Goal: Task Accomplishment & Management: Use online tool/utility

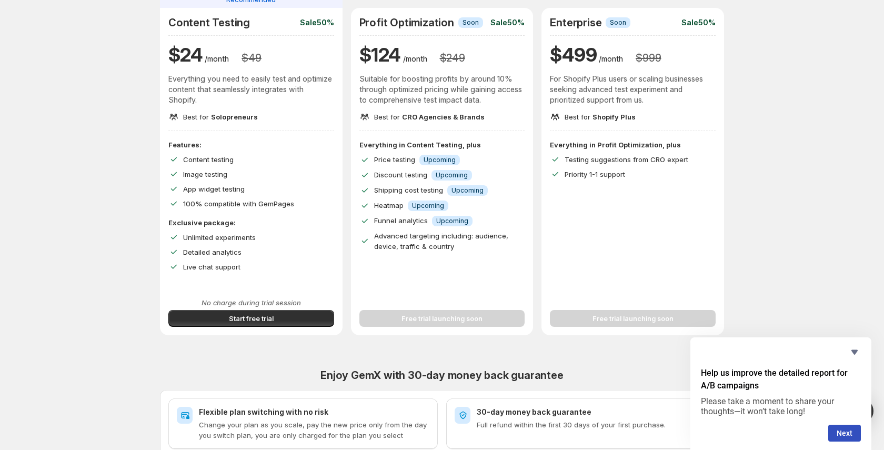
scroll to position [116, 0]
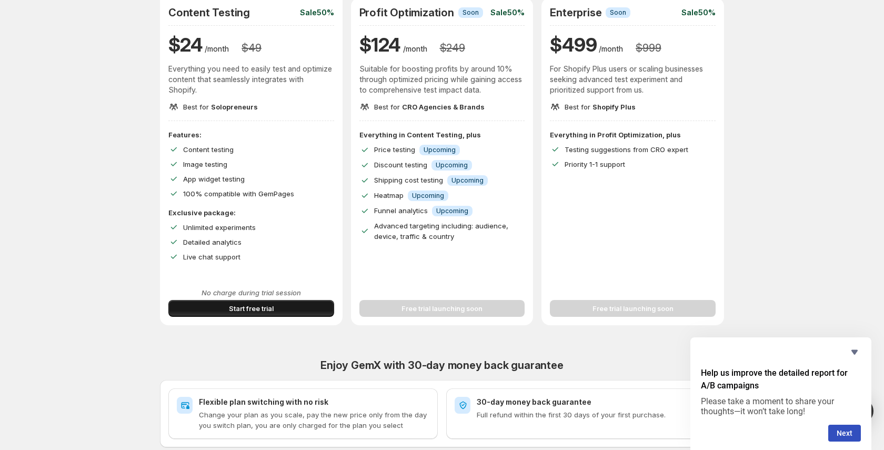
click at [278, 305] on button "Start free trial" at bounding box center [251, 308] width 166 height 17
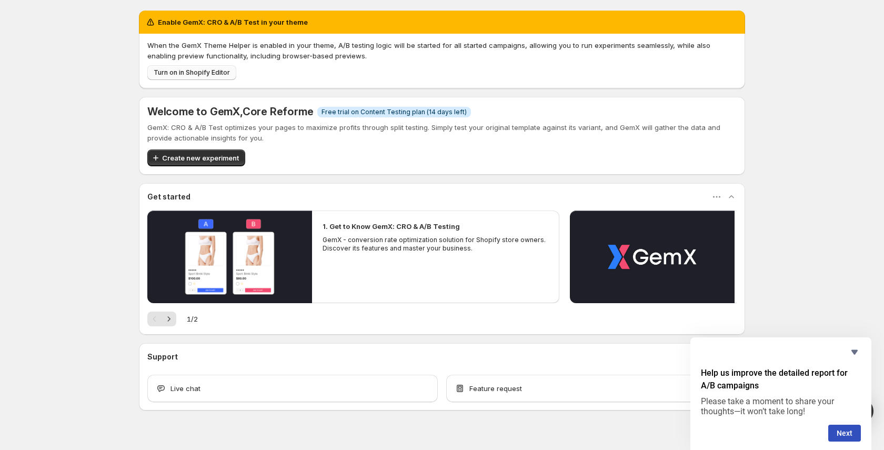
click at [208, 70] on span "Turn on in Shopify Editor" at bounding box center [192, 72] width 76 height 8
click at [190, 156] on span "Create new experiment" at bounding box center [200, 158] width 77 height 11
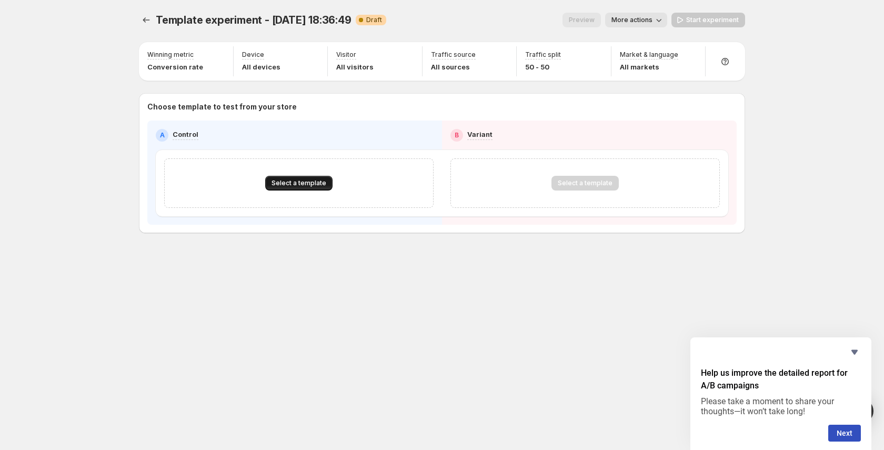
click at [299, 181] on span "Select a template" at bounding box center [298, 183] width 55 height 8
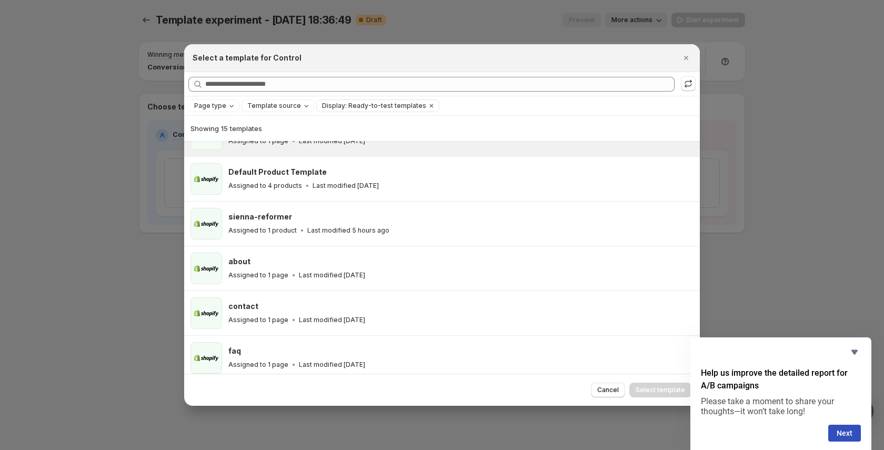
scroll to position [122, 0]
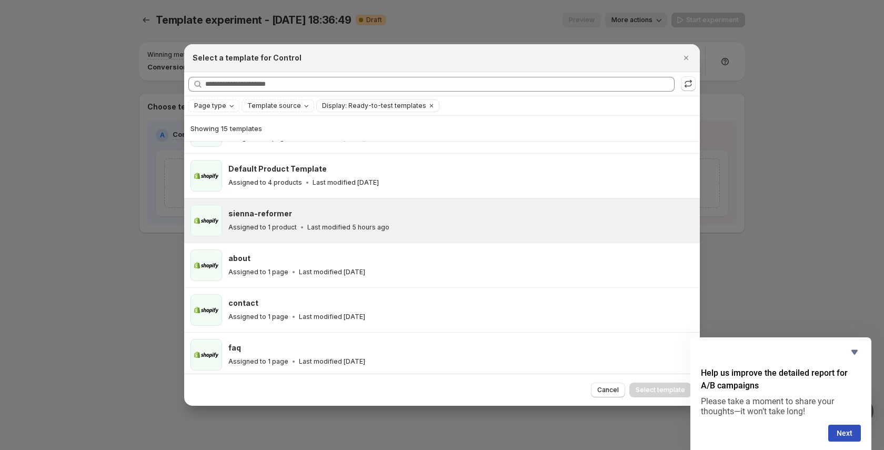
click at [287, 220] on div "sienna-reformer Assigned to 1 product Last modified 5 hours ago" at bounding box center [459, 220] width 462 height 24
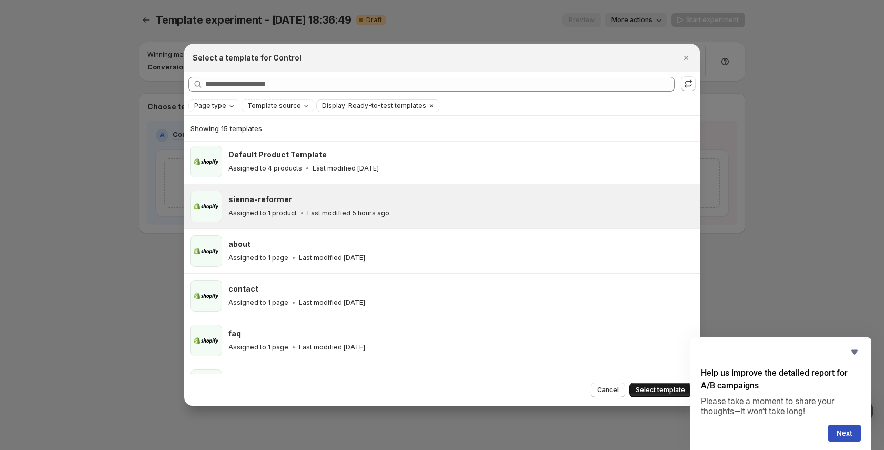
click at [664, 388] on span "Select template" at bounding box center [659, 390] width 49 height 8
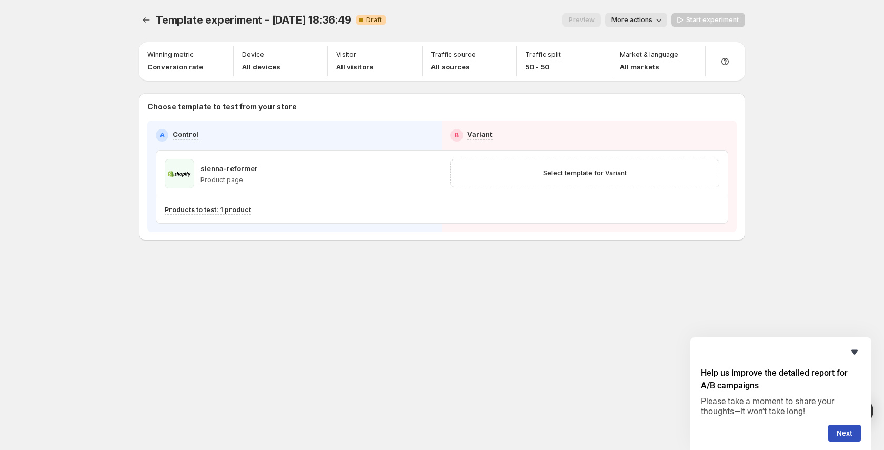
click at [855, 353] on icon "Hide survey" at bounding box center [854, 352] width 6 height 5
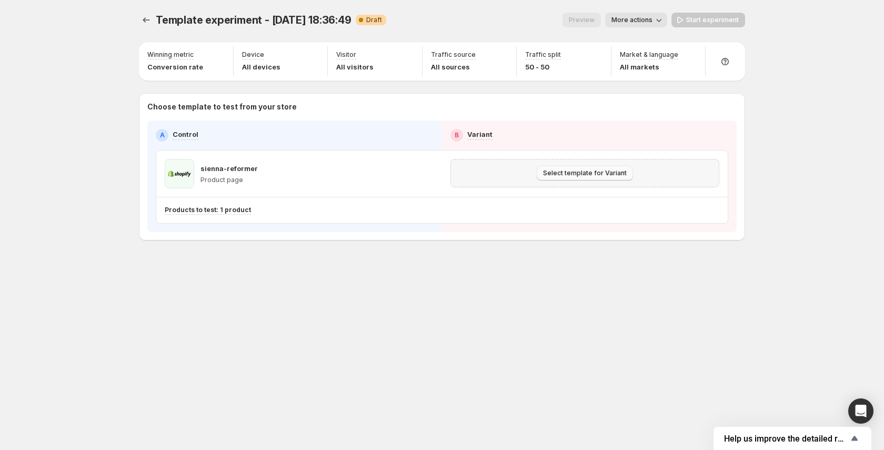
click at [591, 168] on button "Select template for Variant" at bounding box center [585, 173] width 96 height 15
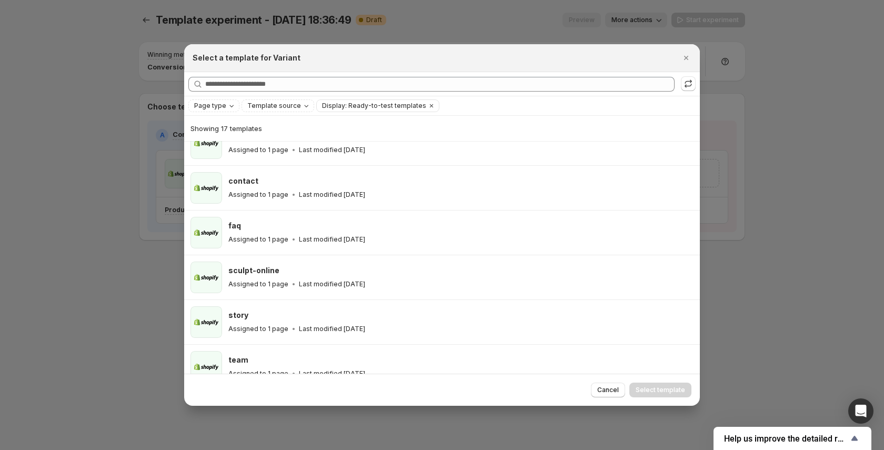
scroll to position [0, 0]
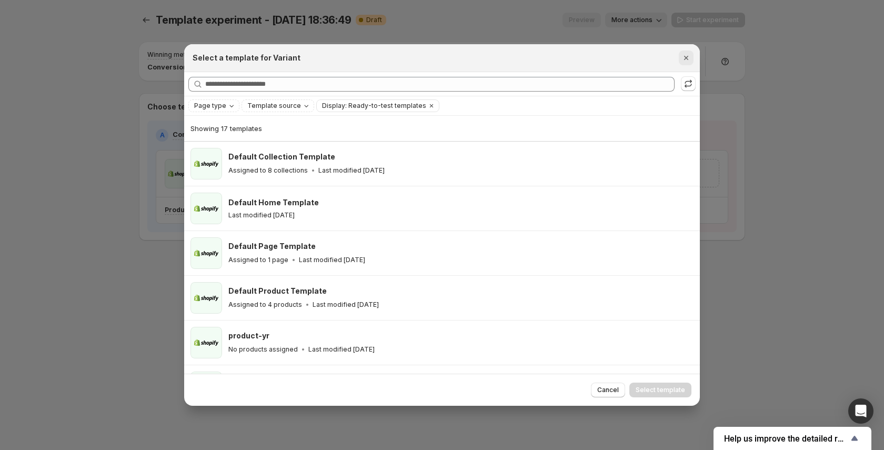
click at [688, 62] on icon "Close" at bounding box center [686, 58] width 11 height 11
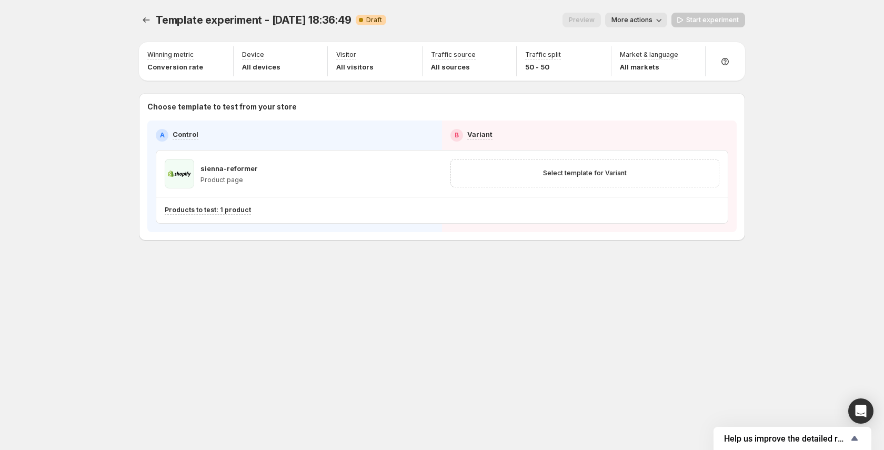
click at [648, 23] on span "More actions" at bounding box center [631, 20] width 41 height 8
click at [757, 84] on div "Setup test version" at bounding box center [834, 92] width 170 height 17
click at [574, 172] on span "Select template for Variant" at bounding box center [585, 173] width 84 height 8
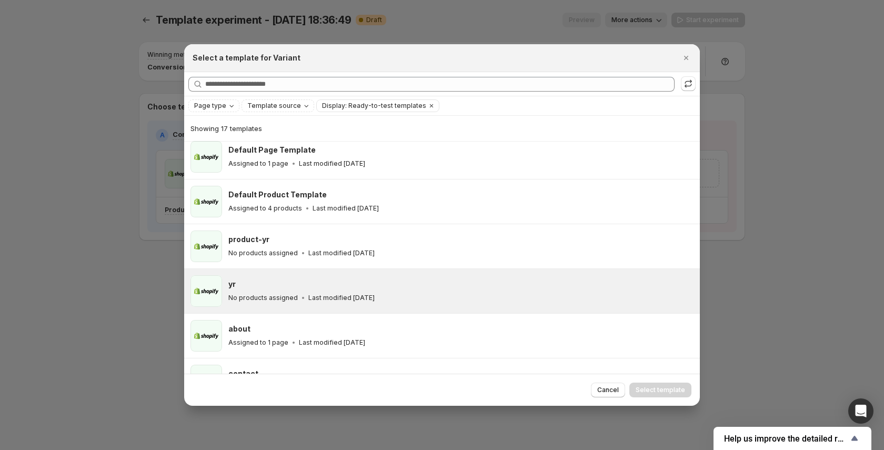
scroll to position [94, 0]
click at [317, 295] on div "No products assigned Last modified [DATE]" at bounding box center [459, 300] width 462 height 11
click at [675, 387] on span "Select template" at bounding box center [659, 390] width 49 height 8
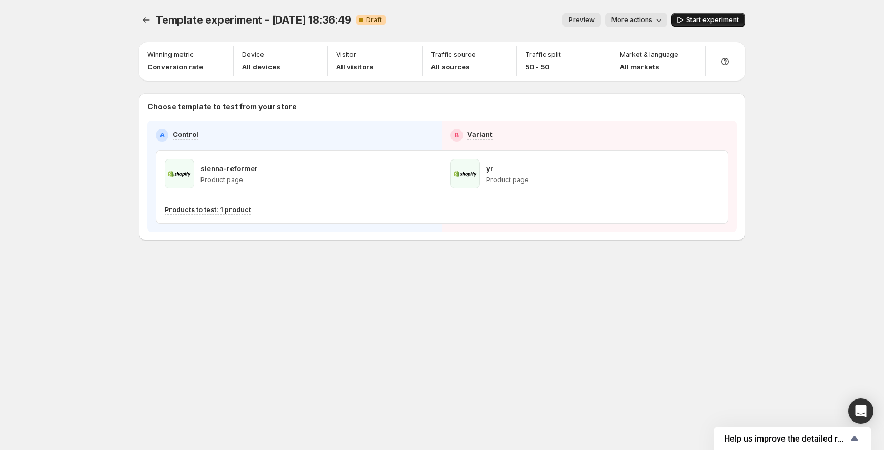
click at [729, 13] on button "Start experiment" at bounding box center [708, 20] width 74 height 15
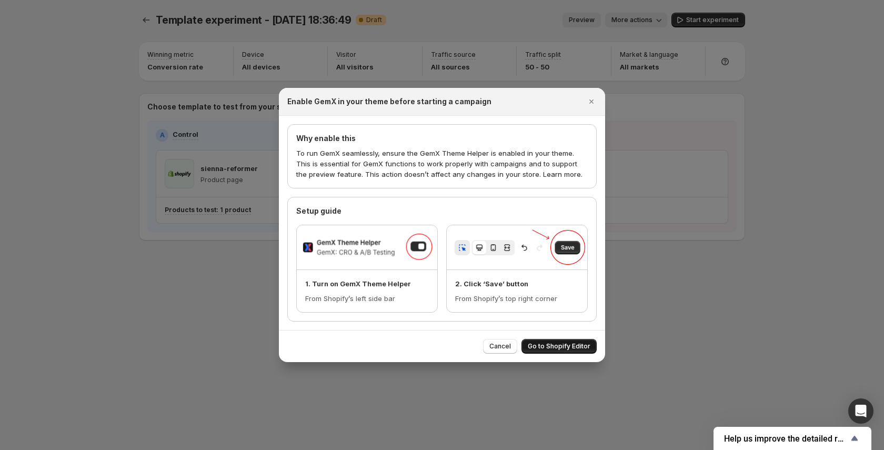
click at [564, 344] on span "Go to Shopify Editor" at bounding box center [559, 346] width 63 height 8
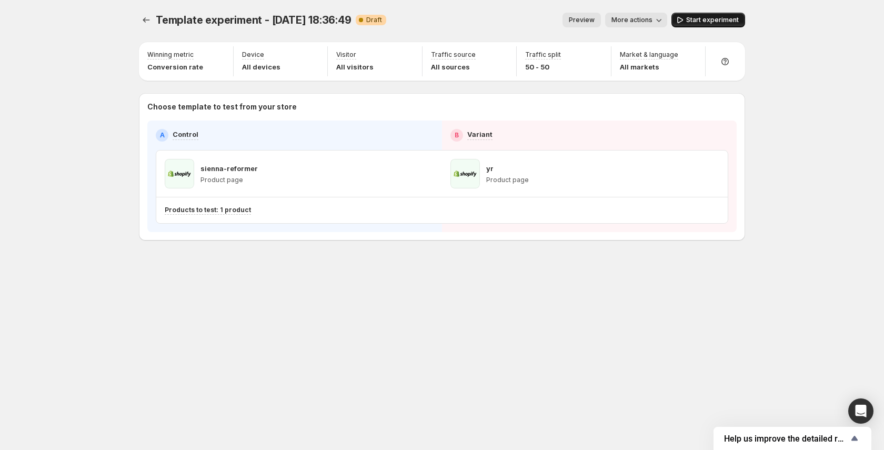
click at [718, 18] on span "Start experiment" at bounding box center [712, 20] width 53 height 8
click at [644, 18] on span "More actions" at bounding box center [627, 20] width 41 height 8
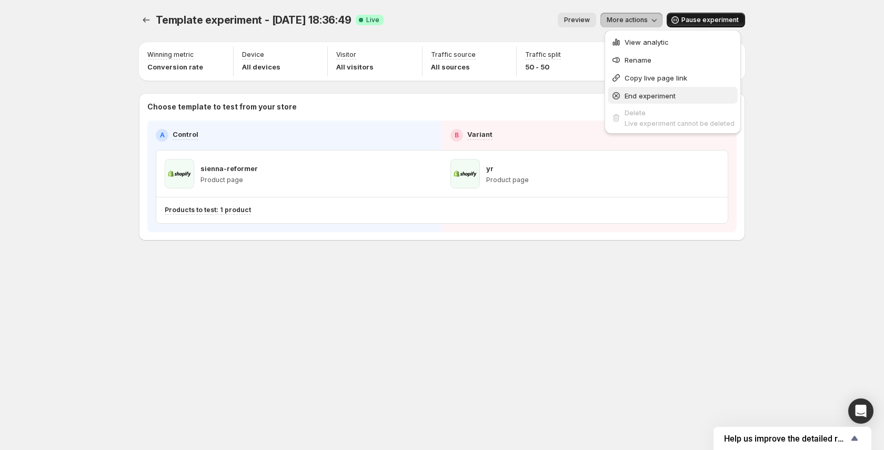
click at [656, 92] on span "End experiment" at bounding box center [649, 96] width 51 height 8
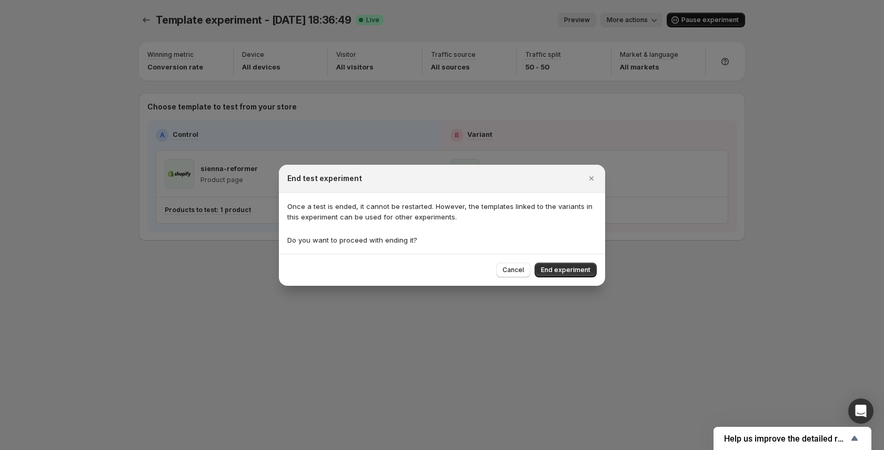
click at [569, 257] on div "Cancel End experiment" at bounding box center [442, 270] width 326 height 32
click at [572, 267] on span "End experiment" at bounding box center [565, 270] width 49 height 8
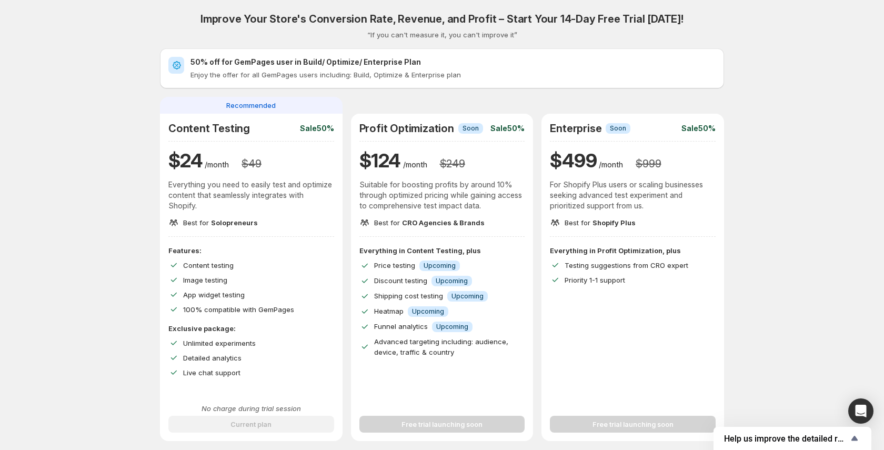
click at [794, 123] on div "Improve Your Store's Conversion Rate, Revenue, and Profit – Start Your 14-Day F…" at bounding box center [442, 374] width 858 height 749
click at [371, 18] on h2 "Improve Your Store's Conversion Rate, Revenue, and Profit – Start Your 14-Day F…" at bounding box center [441, 19] width 483 height 13
